Goal: Task Accomplishment & Management: Complete application form

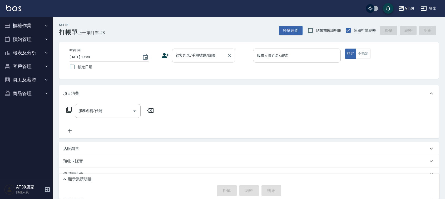
click at [191, 53] on div "顧客姓名/手機號碼/編號 顧客姓名/手機號碼/編號" at bounding box center [203, 56] width 63 height 14
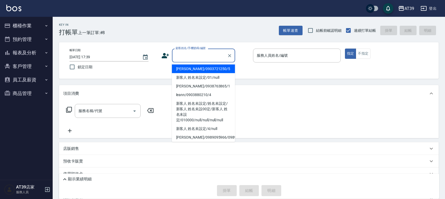
click at [192, 67] on li "Alan/0903721250/5" at bounding box center [203, 69] width 63 height 9
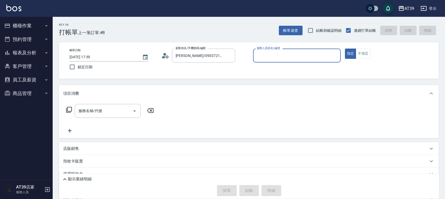
type input "Alan/0903721250/5"
type input "愷爾-5"
click at [369, 52] on button "不指定" at bounding box center [363, 54] width 15 height 10
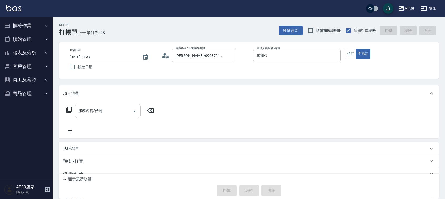
click at [90, 114] on input "服務名稱/代號" at bounding box center [103, 111] width 53 height 9
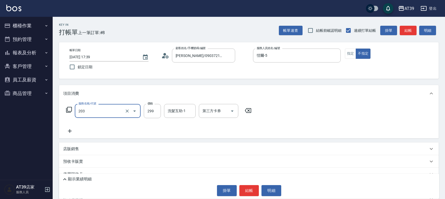
type input "B級洗+剪(203)"
type input "400"
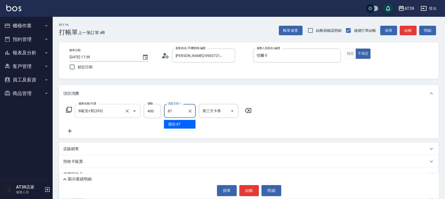
type input "饅頭-87"
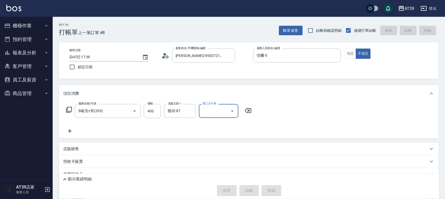
type input "2025/08/19 18:16"
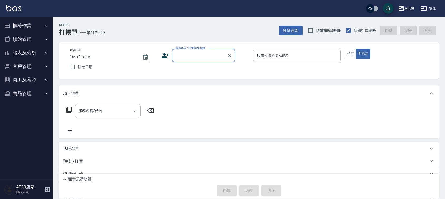
click at [39, 53] on button "報表及分析" at bounding box center [26, 53] width 48 height 14
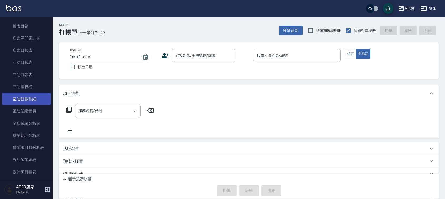
scroll to position [99, 0]
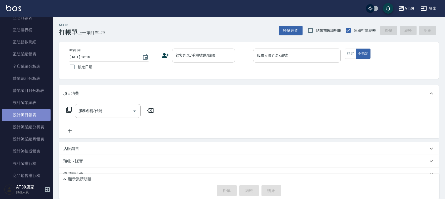
click at [31, 114] on link "設計師日報表" at bounding box center [26, 115] width 48 height 12
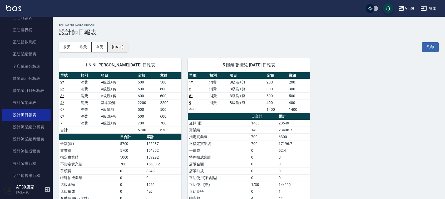
click at [128, 49] on button "2025/08/19" at bounding box center [118, 47] width 20 height 10
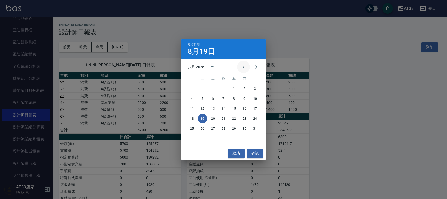
click at [242, 68] on icon "Previous month" at bounding box center [244, 67] width 6 height 6
click at [243, 107] on button "19" at bounding box center [244, 108] width 9 height 9
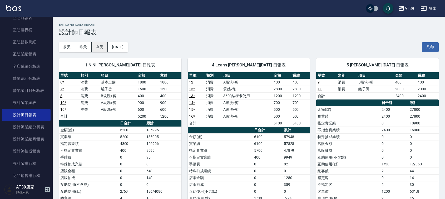
click at [98, 49] on button "今天" at bounding box center [100, 47] width 16 height 10
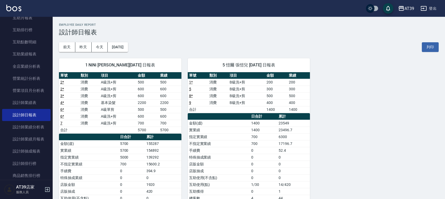
click at [14, 6] on img at bounding box center [13, 8] width 15 height 7
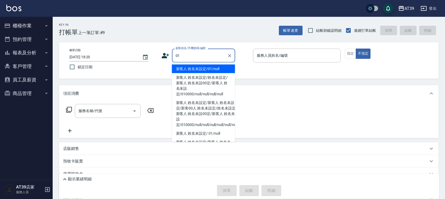
type input "新客人 姓名未設定/01/null"
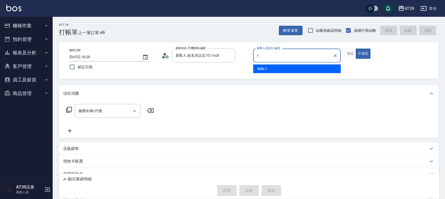
type input "NiNi-1"
type button "false"
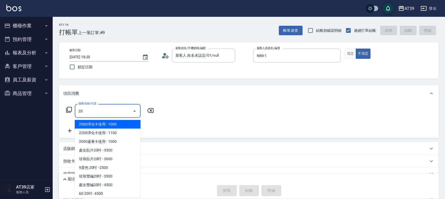
type input "2"
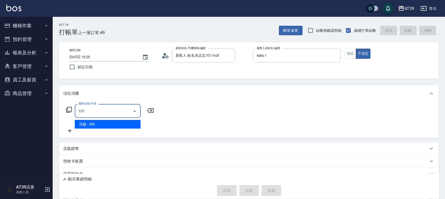
type input "洗髮(101)"
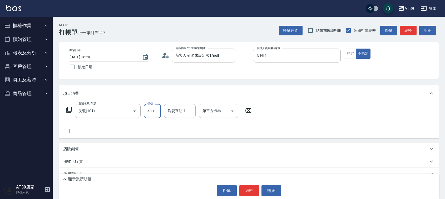
type input "400"
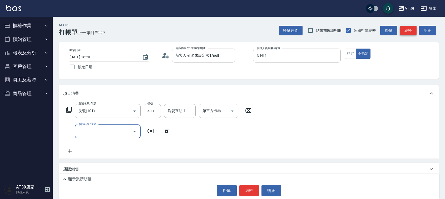
click at [406, 29] on button "結帳" at bounding box center [407, 31] width 17 height 10
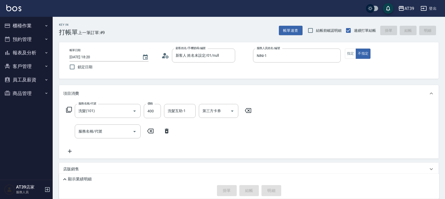
type input "2025/08/19 18:30"
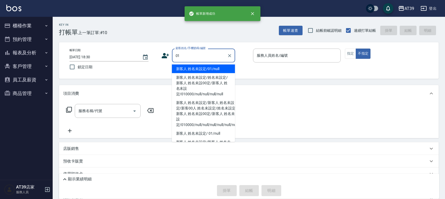
type input "新客人 姓名未設定/01/null"
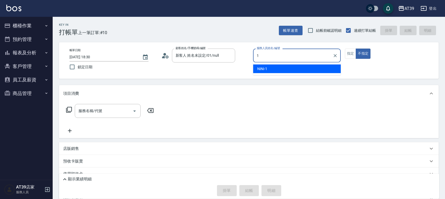
type input "NiNi-1"
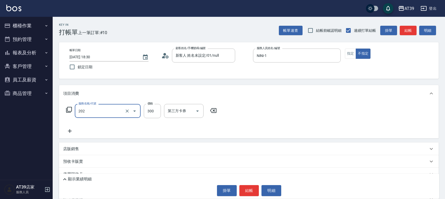
type input "A級單剪(202)"
type input "500"
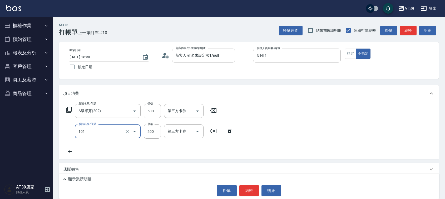
type input "洗髮(101)"
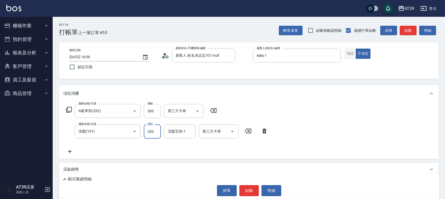
type input "300"
drag, startPoint x: 350, startPoint y: 53, endPoint x: 362, endPoint y: 40, distance: 17.5
click at [350, 53] on button "指定" at bounding box center [350, 54] width 11 height 10
click at [412, 32] on button "結帳" at bounding box center [407, 31] width 17 height 10
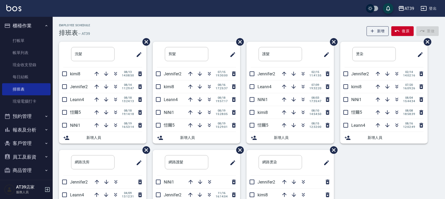
click at [123, 24] on div "Employee Schedule 排班表 — AT39 新增 復原 重做" at bounding box center [248, 30] width 379 height 13
click at [116, 99] on icon "button" at bounding box center [115, 100] width 6 height 6
